Goal: Navigation & Orientation: Find specific page/section

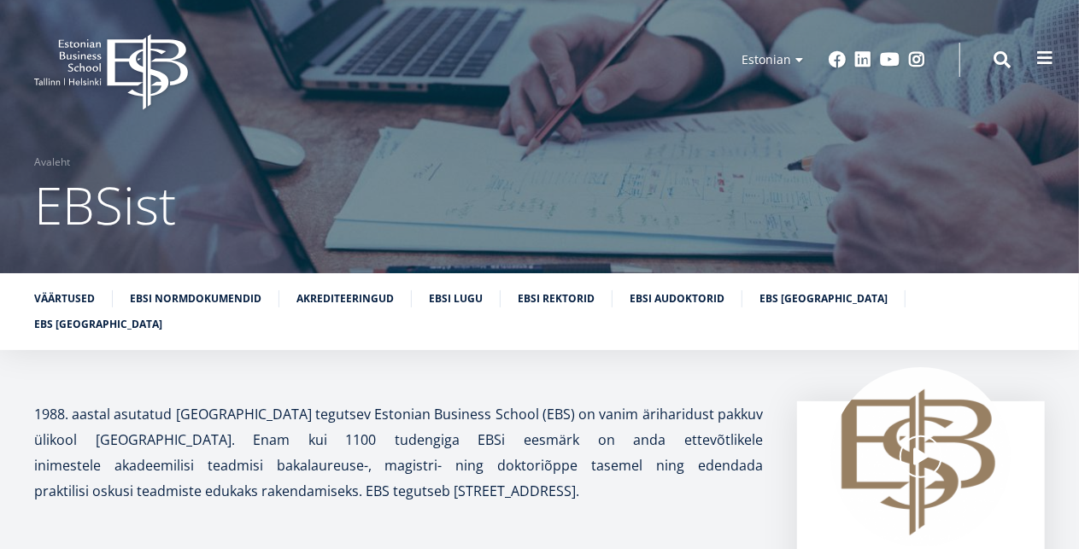
click at [1045, 52] on span at bounding box center [1045, 58] width 17 height 17
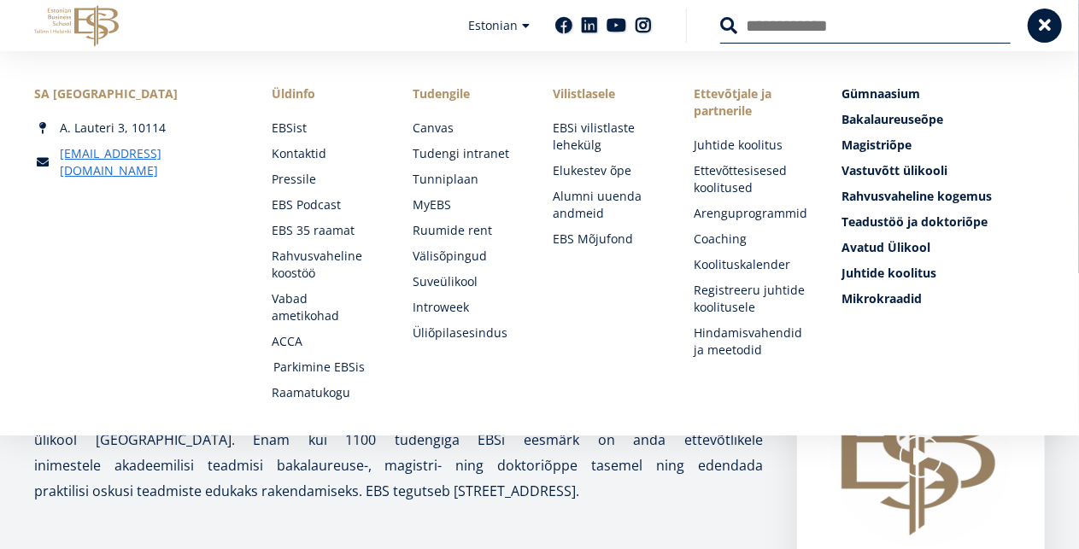
click at [330, 359] on link "Parkimine EBSis" at bounding box center [326, 367] width 107 height 17
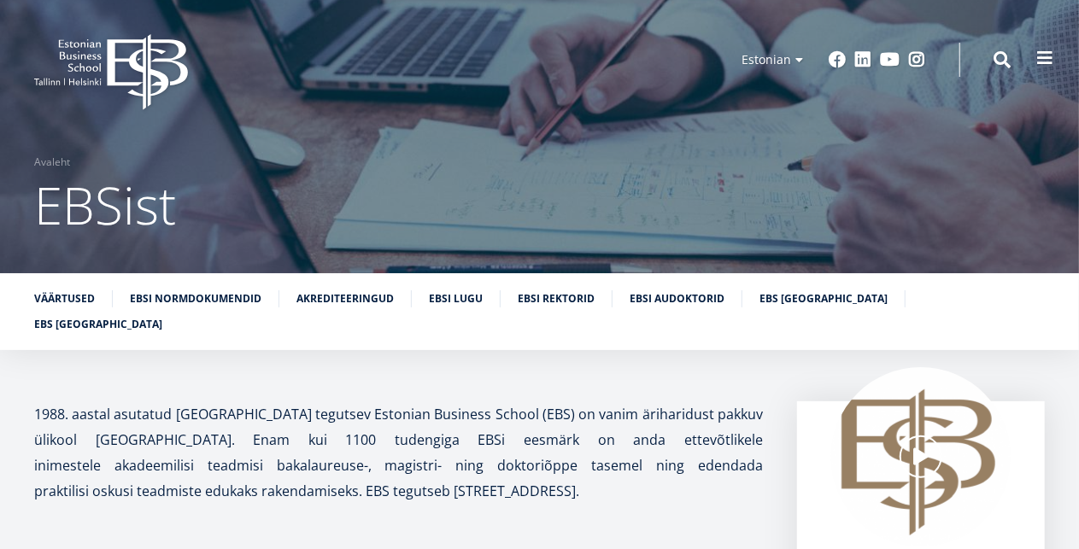
click at [1040, 57] on span at bounding box center [1045, 58] width 17 height 17
